Goal: Task Accomplishment & Management: Complete application form

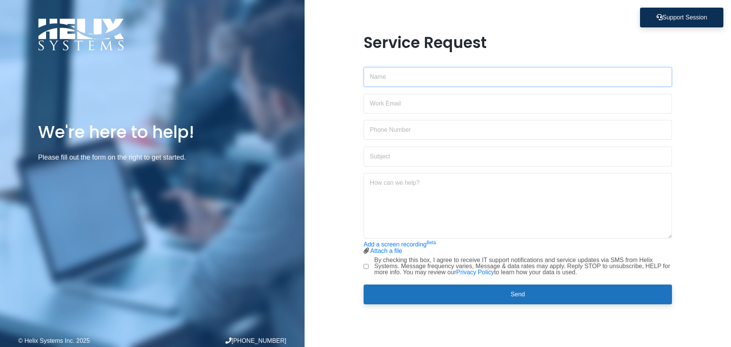
click at [427, 75] on input "text" at bounding box center [518, 77] width 308 height 20
type input "[PERSON_NAME]"
type input "[PERSON_NAME][EMAIL_ADDRESS][DOMAIN_NAME]"
type input "3472273327"
click at [452, 164] on input "text" at bounding box center [518, 157] width 308 height 20
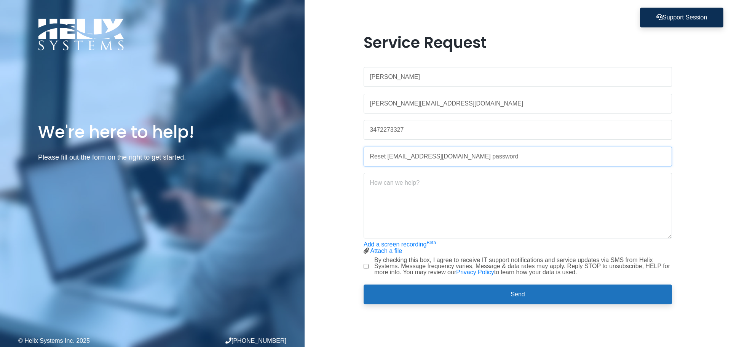
type input "Reset [EMAIL_ADDRESS][DOMAIN_NAME] password"
click at [468, 201] on textarea at bounding box center [518, 205] width 308 height 65
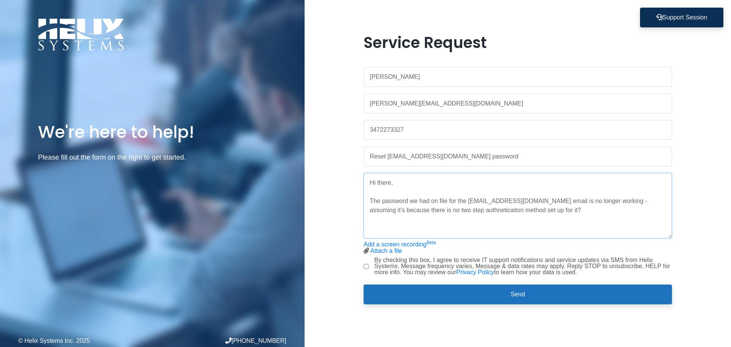
click at [465, 215] on textarea "Hi there, The password we had on file for the [EMAIL_ADDRESS][DOMAIN_NAME] emai…" at bounding box center [518, 205] width 308 height 65
click at [576, 210] on textarea "Hi there, The password we had on file for the [EMAIL_ADDRESS][DOMAIN_NAME] emai…" at bounding box center [518, 205] width 308 height 65
type textarea "Hi there, The password we had on file for the [EMAIL_ADDRESS][DOMAIN_NAME] emai…"
click at [360, 270] on div "Service Request [PERSON_NAME] [PERSON_NAME][EMAIL_ADDRESS][DOMAIN_NAME] 3472273…" at bounding box center [518, 174] width 320 height 280
click at [363, 266] on div "Service Request [PERSON_NAME] [PERSON_NAME][EMAIL_ADDRESS][DOMAIN_NAME] 3472273…" at bounding box center [518, 174] width 320 height 280
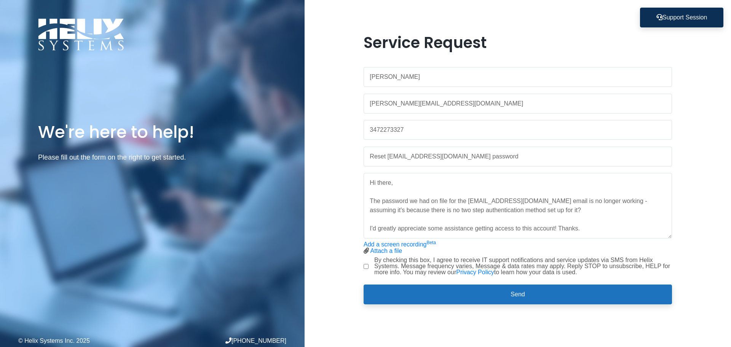
click at [377, 268] on label "By checking this box, I agree to receive IT support notifications and service u…" at bounding box center [523, 266] width 298 height 18
click at [369, 268] on input "By checking this box, I agree to receive IT support notifications and service u…" at bounding box center [366, 266] width 5 height 5
checkbox input "true"
click at [472, 282] on form "[PERSON_NAME] [PERSON_NAME][EMAIL_ADDRESS][DOMAIN_NAME] 3472273327 Reset [EMAIL…" at bounding box center [518, 182] width 308 height 243
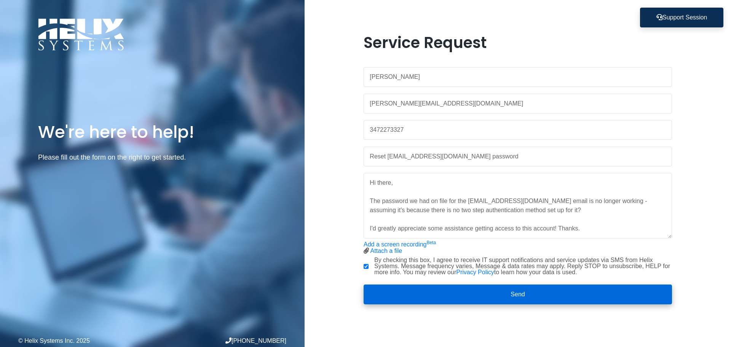
click at [482, 287] on button "Send" at bounding box center [518, 294] width 308 height 20
